Goal: Browse casually

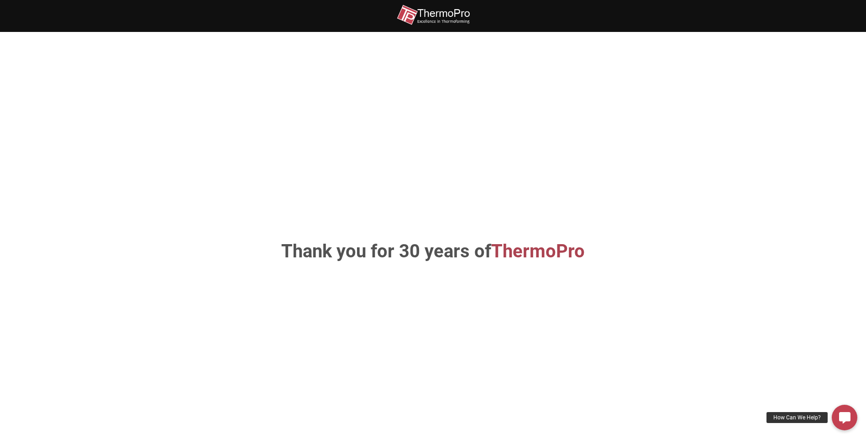
click at [437, 13] on img at bounding box center [433, 15] width 73 height 21
click at [442, 12] on img at bounding box center [433, 15] width 73 height 21
click at [840, 418] on icon at bounding box center [844, 417] width 11 height 11
